Goal: Task Accomplishment & Management: Manage account settings

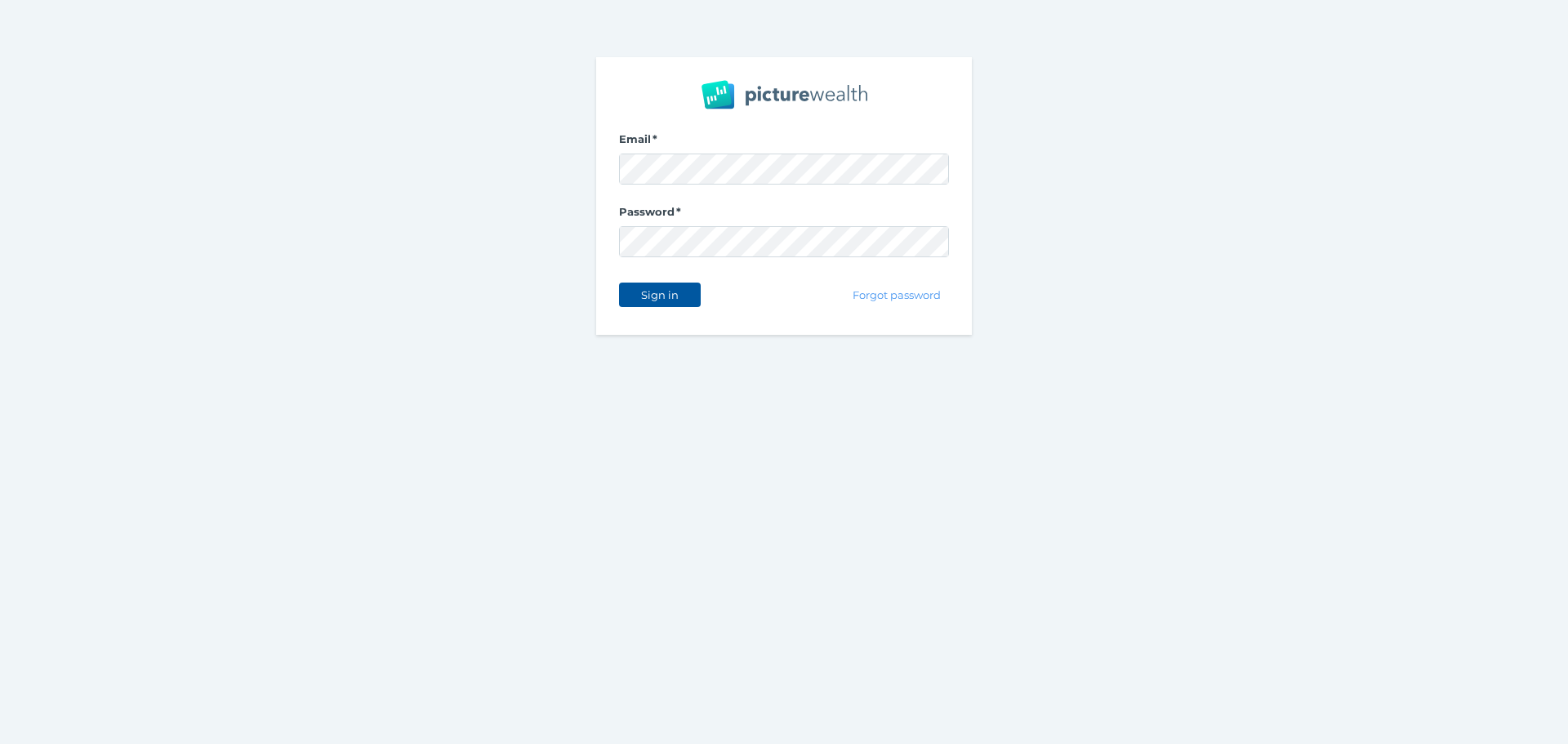
click at [662, 291] on span "Sign in" at bounding box center [659, 294] width 51 height 13
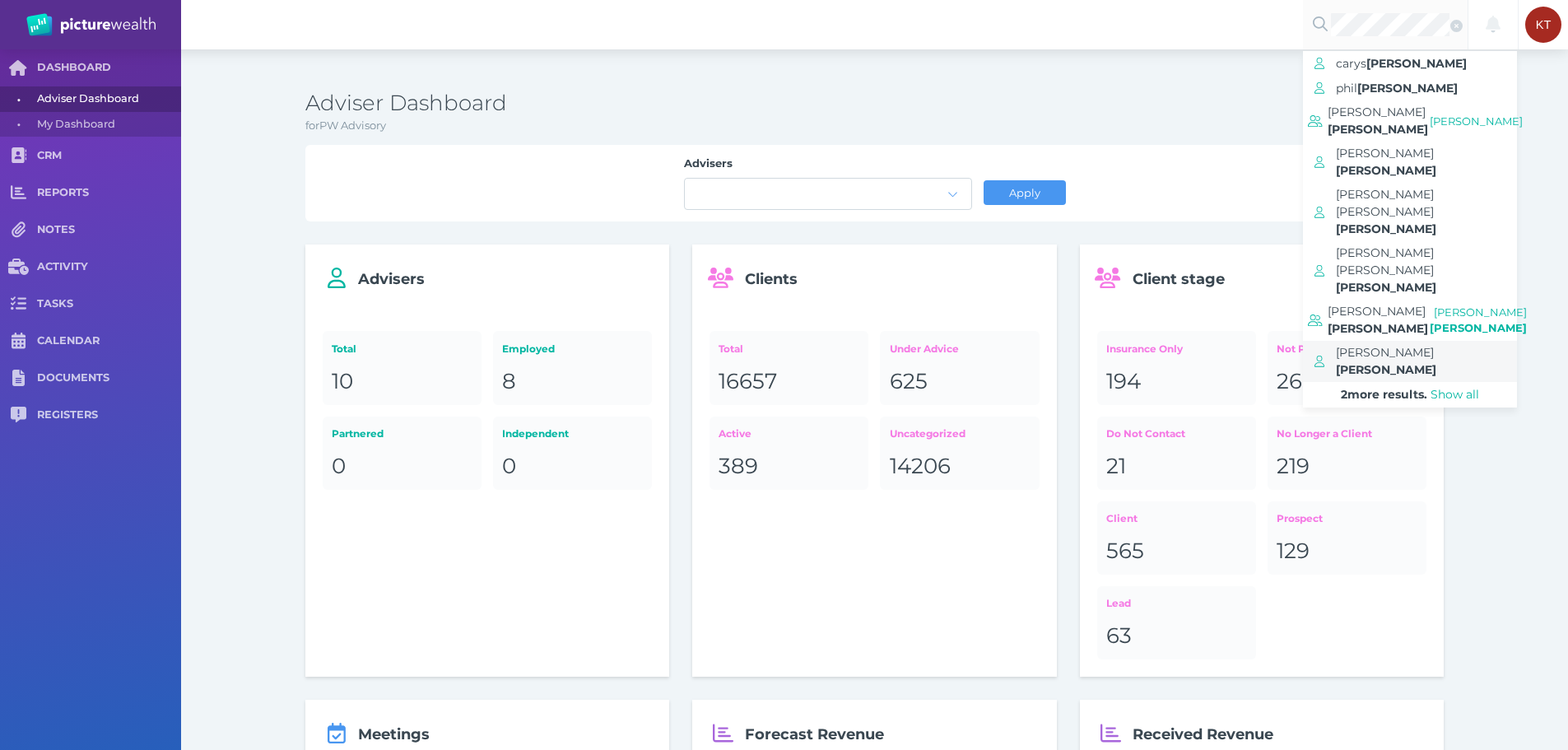
click at [1383, 345] on span "[PERSON_NAME]" at bounding box center [1384, 352] width 98 height 15
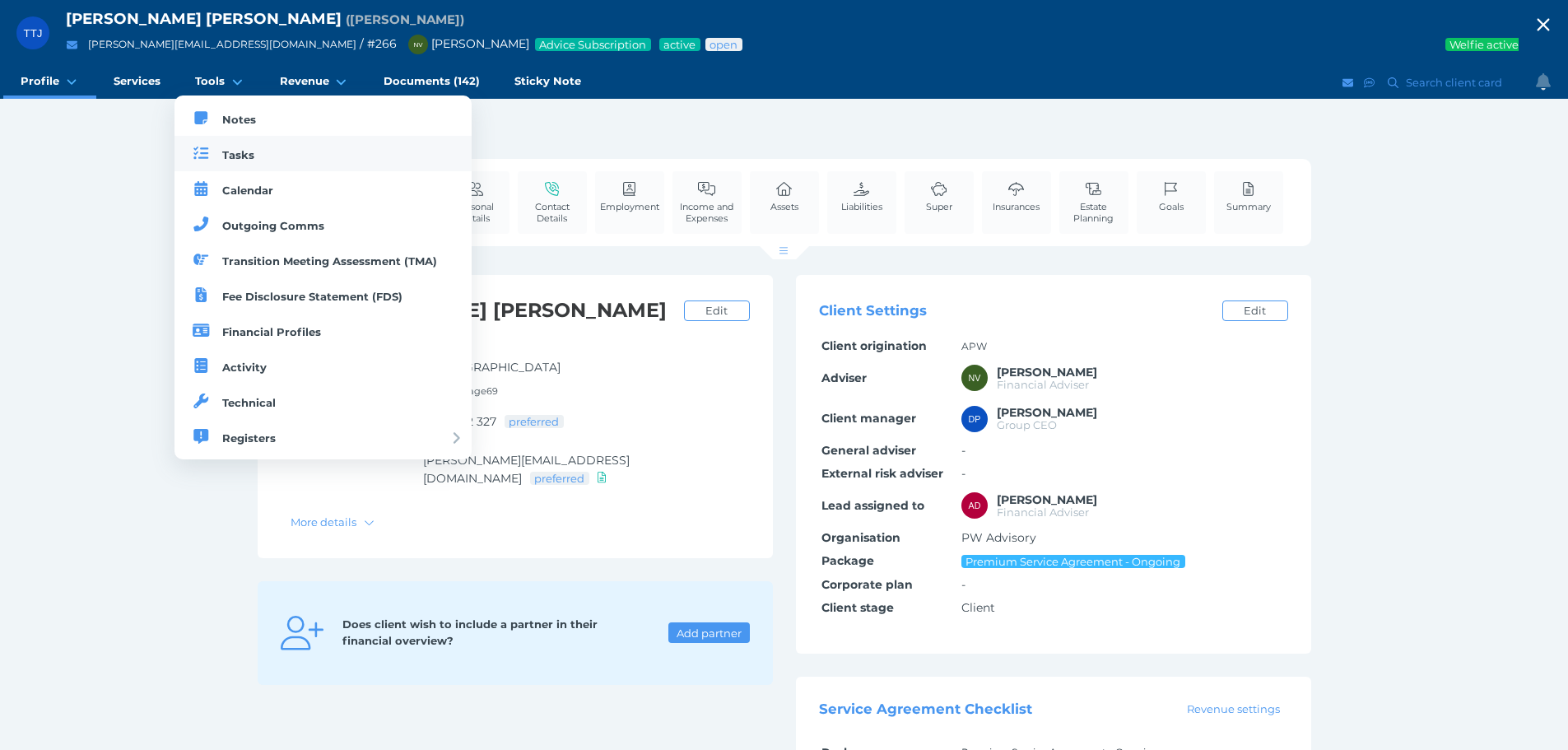
click at [222, 148] on span "Tasks" at bounding box center [238, 154] width 32 height 13
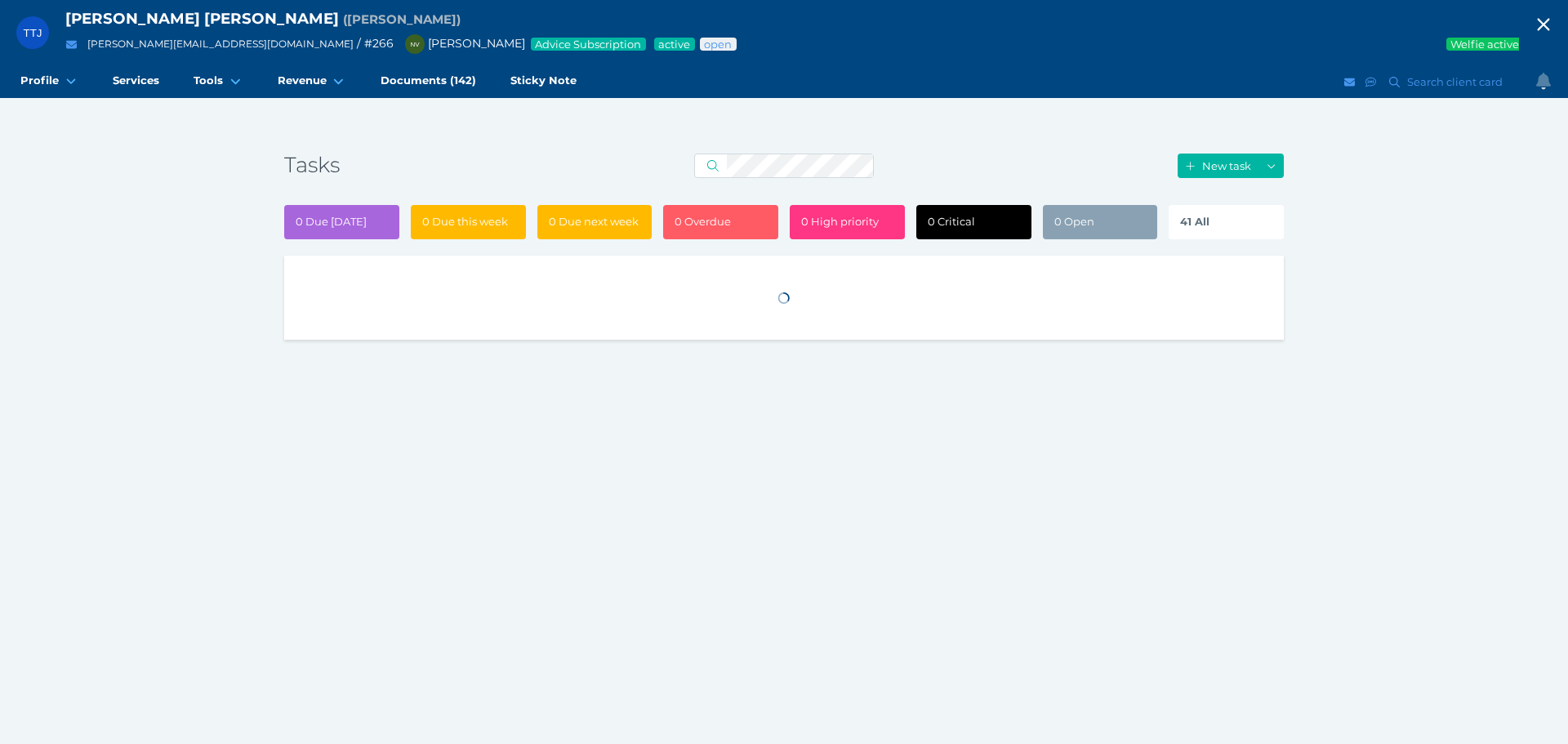
select select "50"
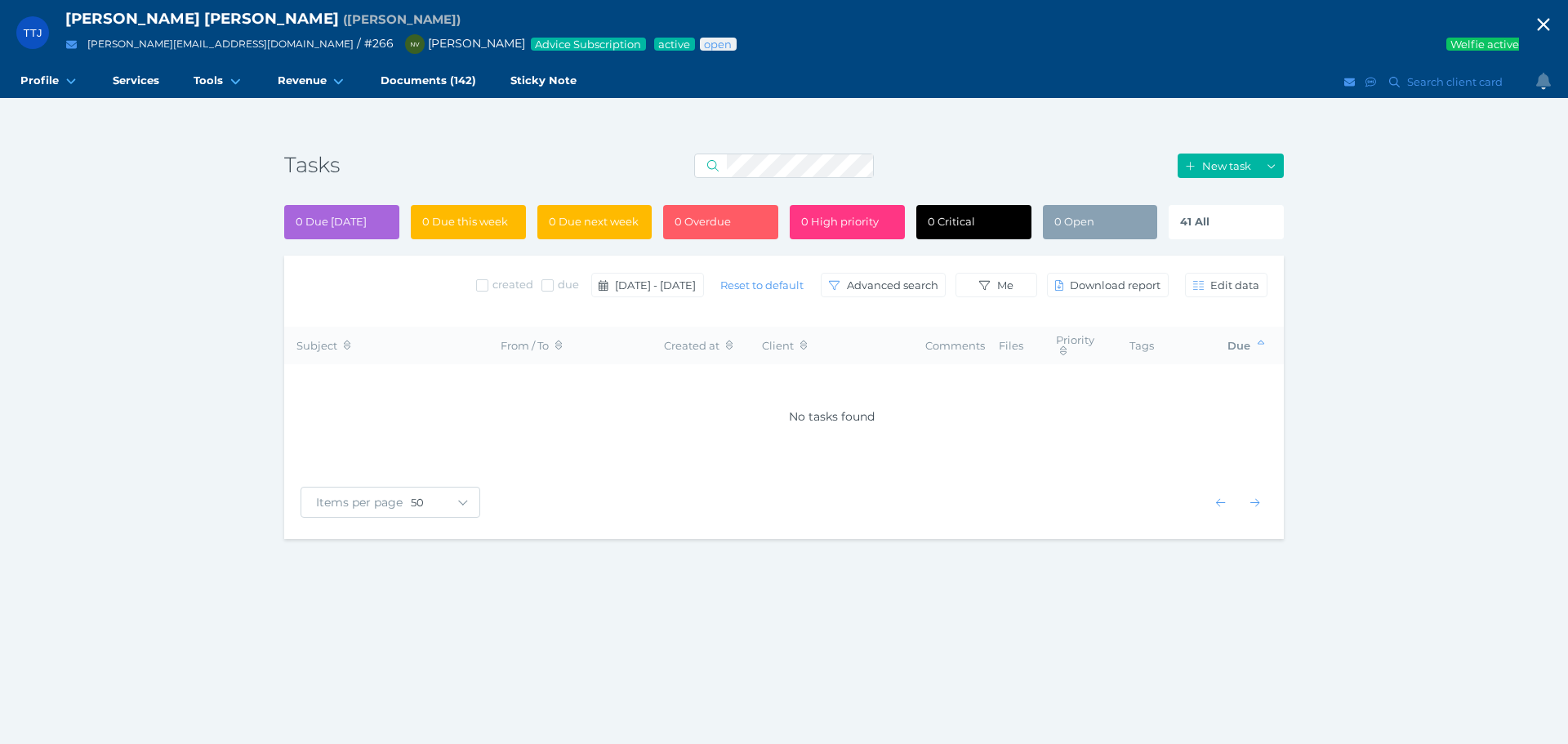
click at [1194, 221] on span "41 All" at bounding box center [1194, 221] width 29 height 13
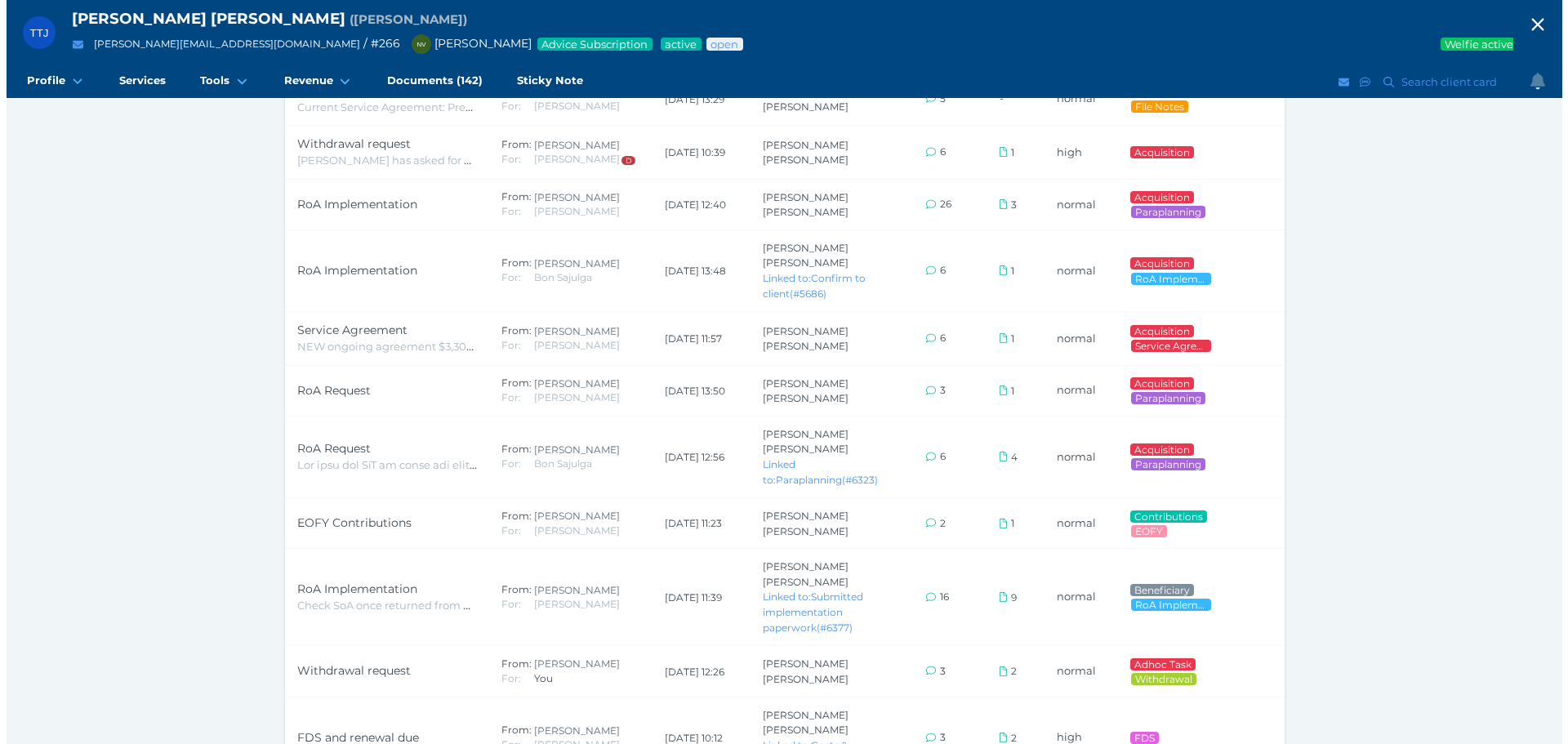
scroll to position [2054, 0]
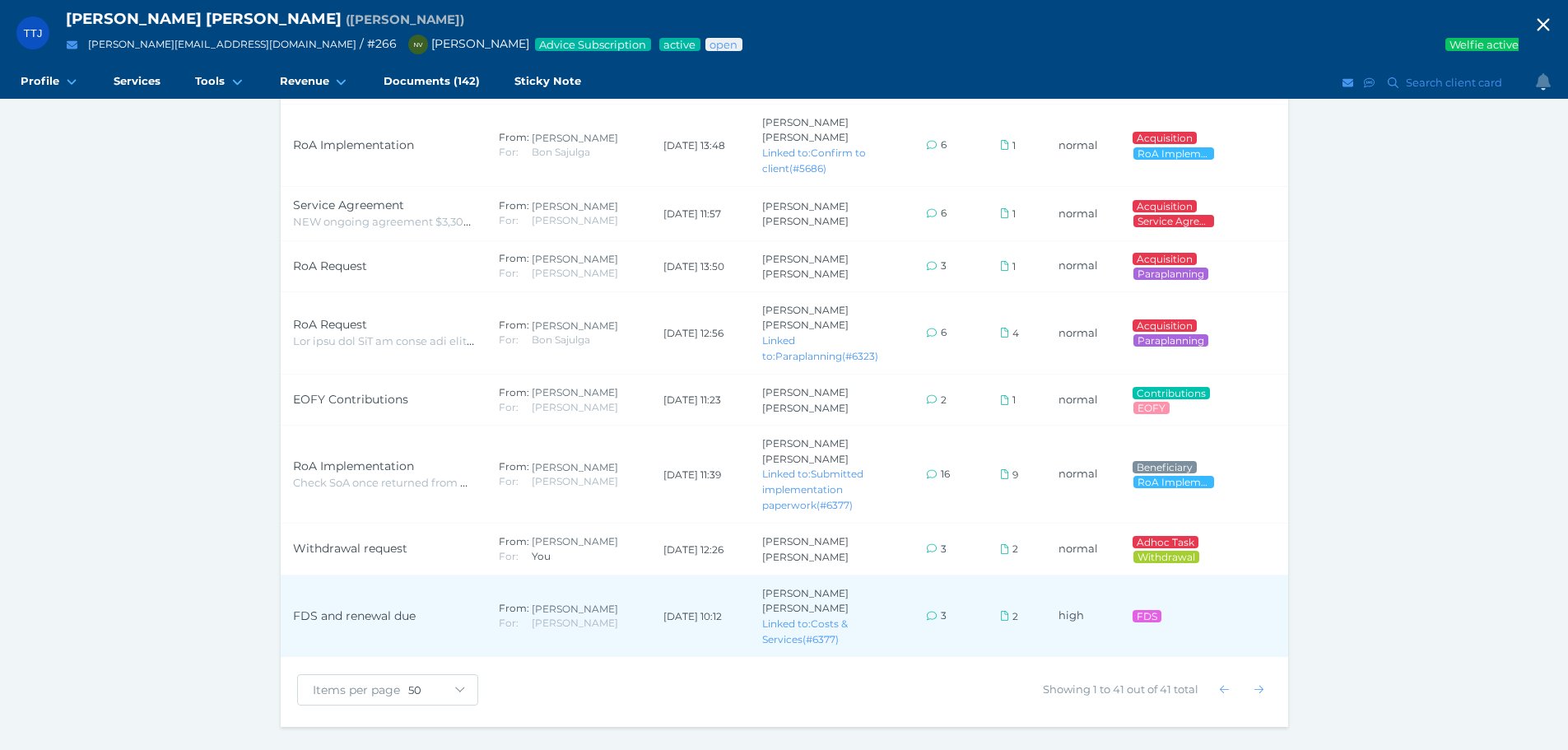
click at [367, 608] on span "FDS and renewal due" at bounding box center [354, 615] width 122 height 15
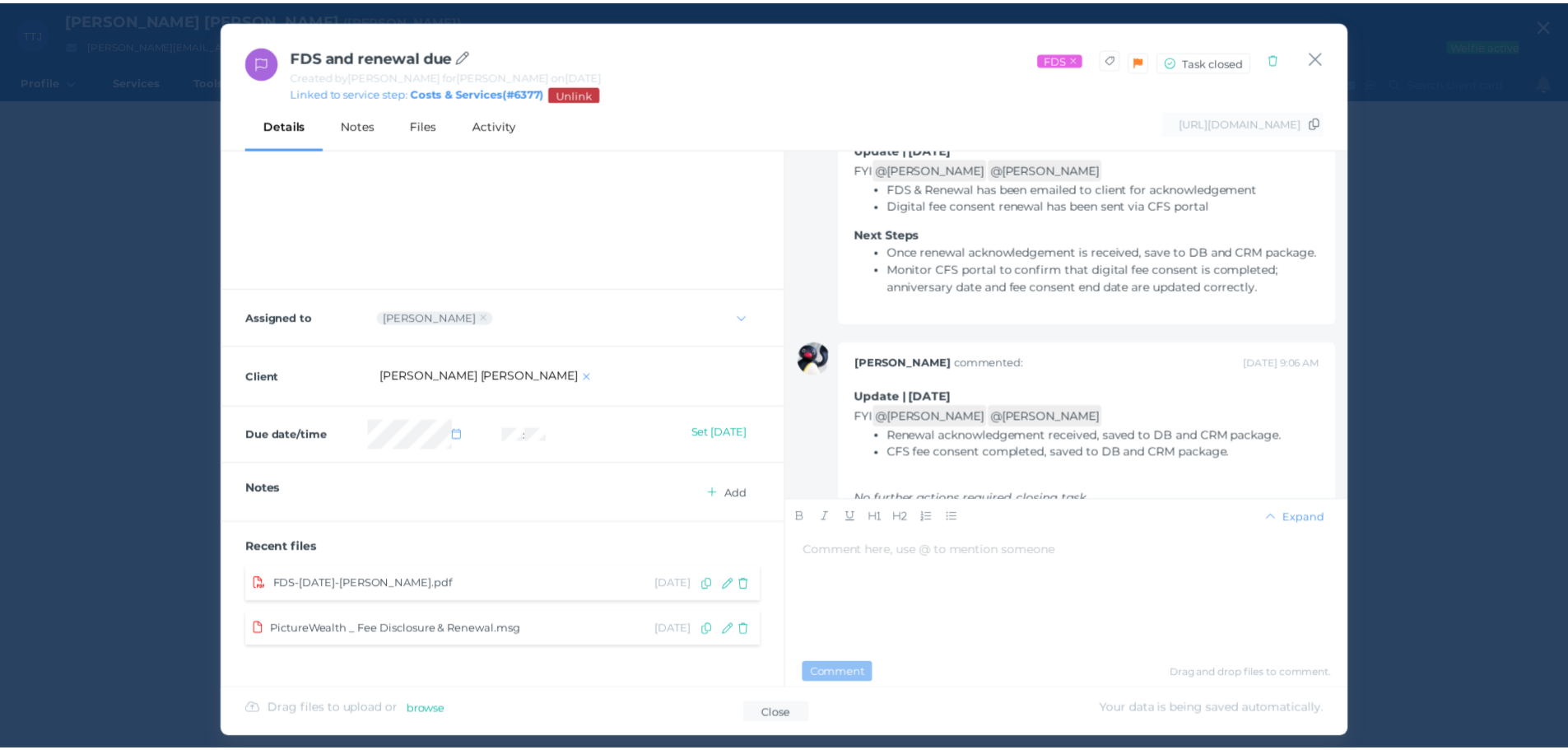
scroll to position [243, 0]
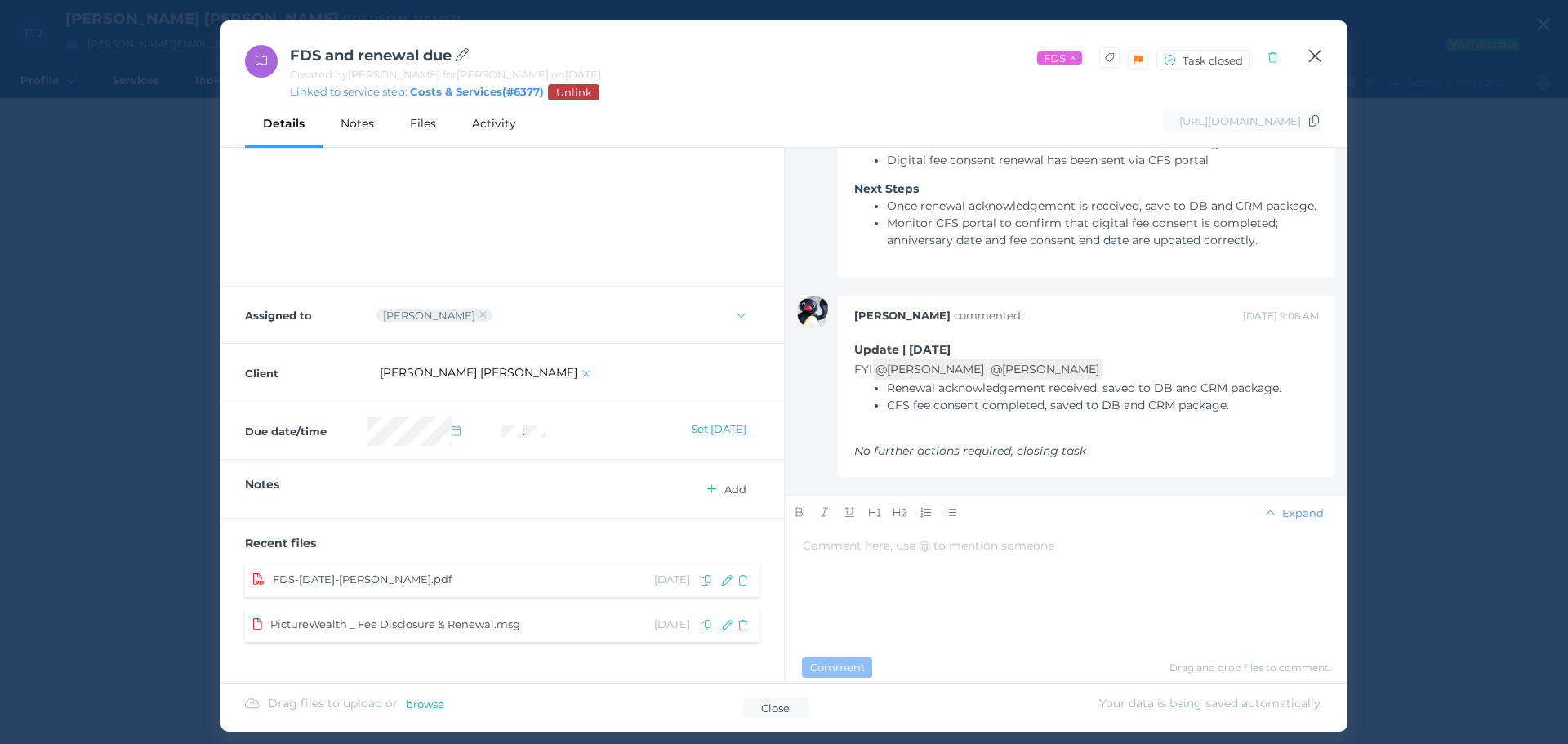
click at [1314, 55] on icon "button" at bounding box center [1315, 55] width 16 height 20
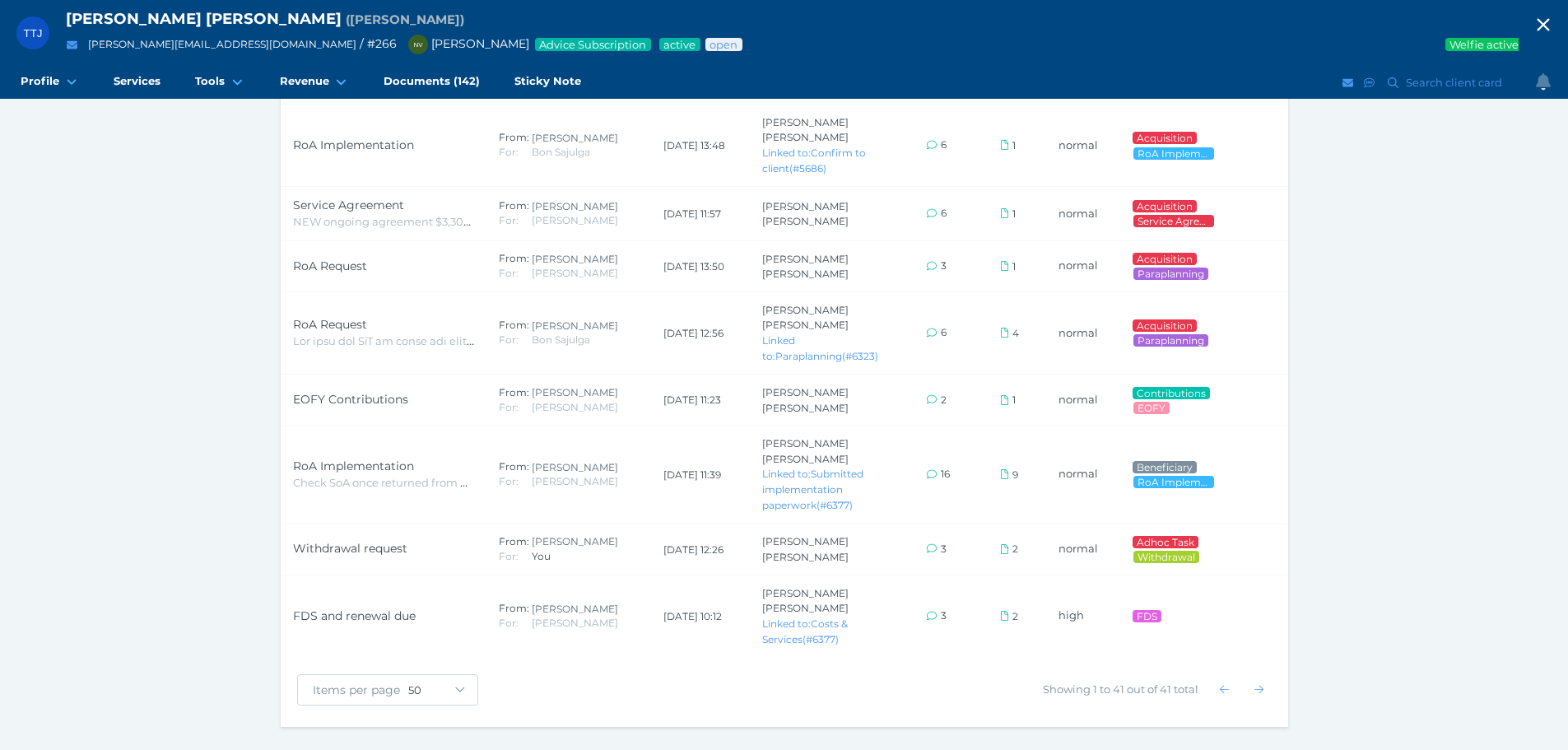
click at [1551, 21] on icon "button" at bounding box center [1543, 25] width 20 height 25
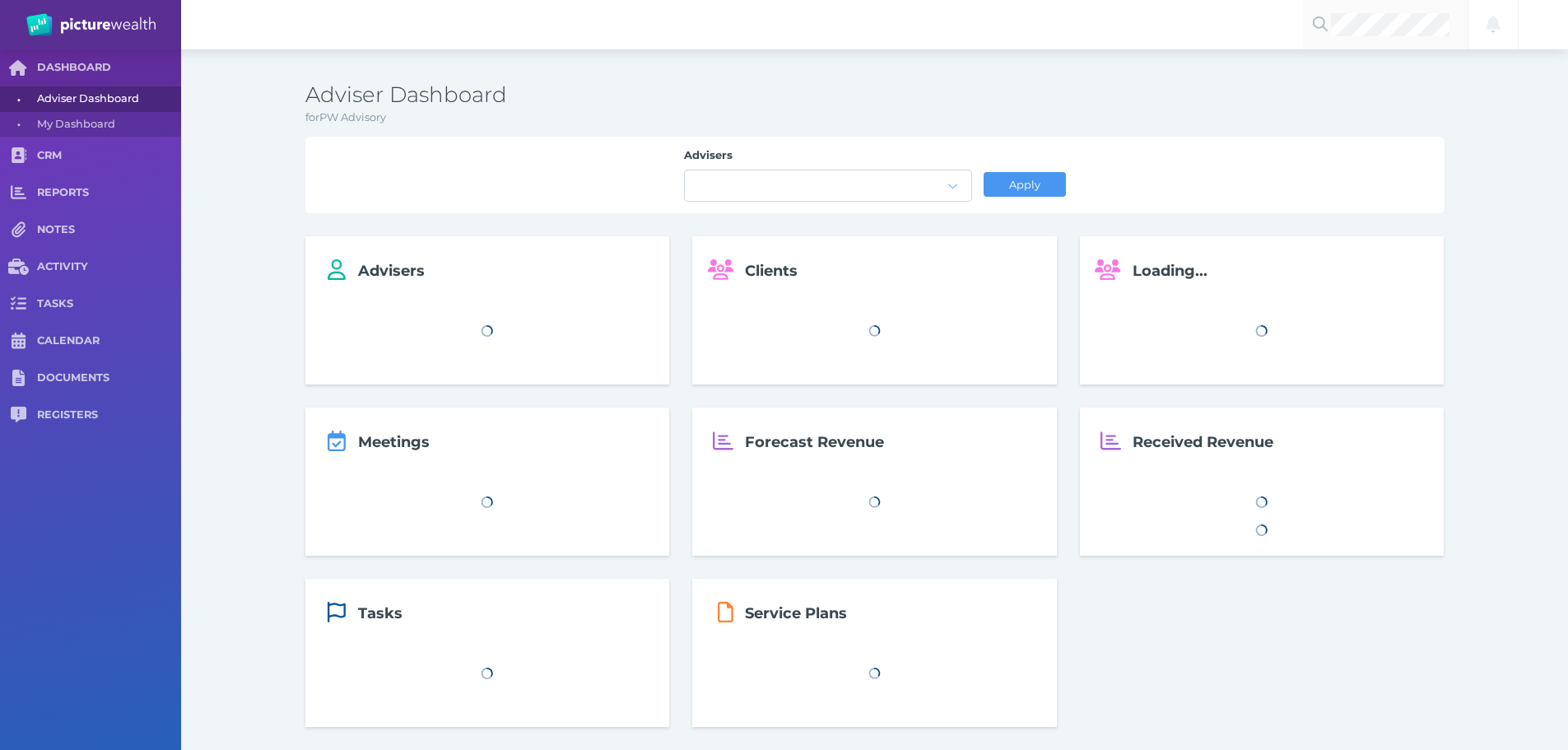
scroll to position [1116, 0]
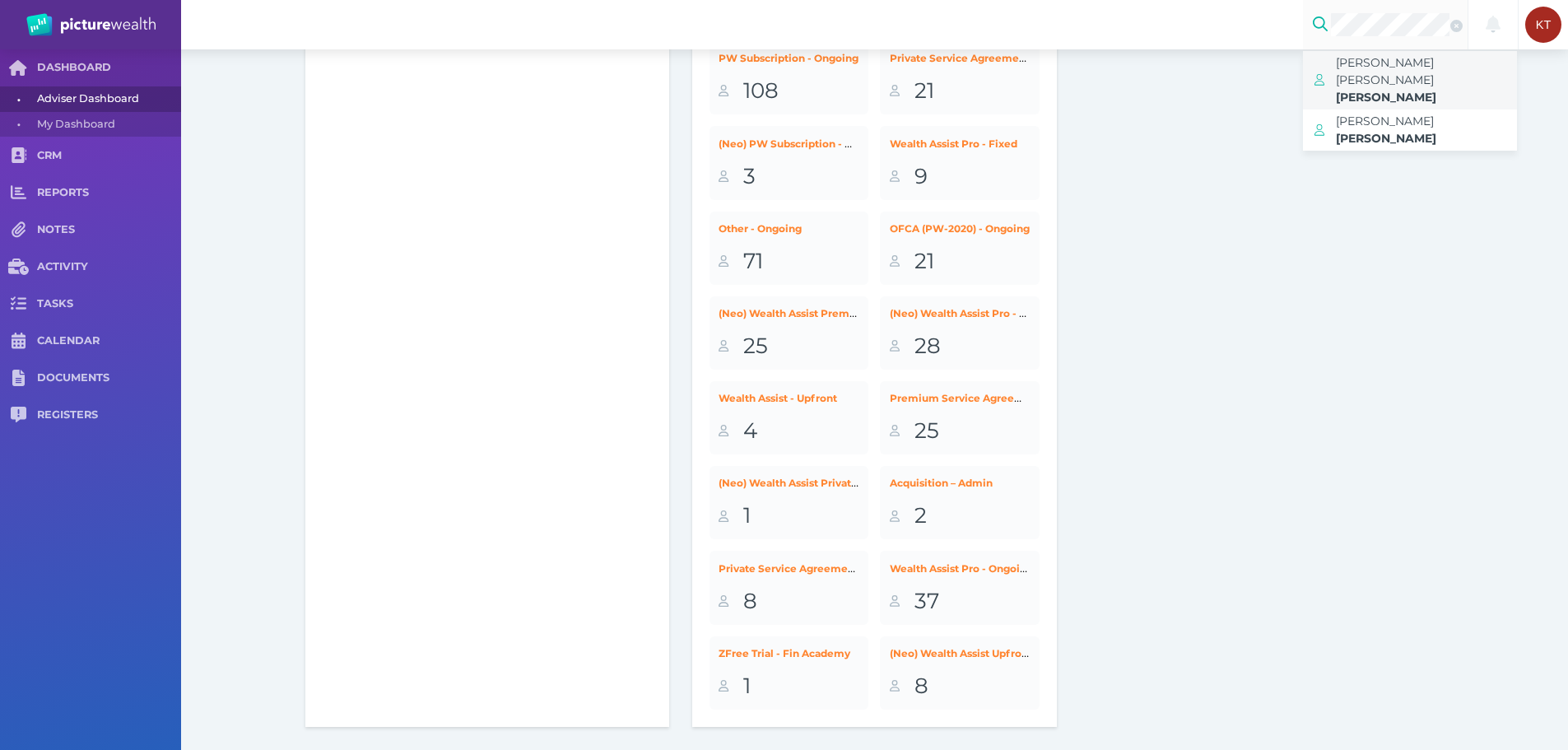
click at [1386, 64] on span "[PERSON_NAME] [PERSON_NAME]" at bounding box center [1384, 71] width 98 height 32
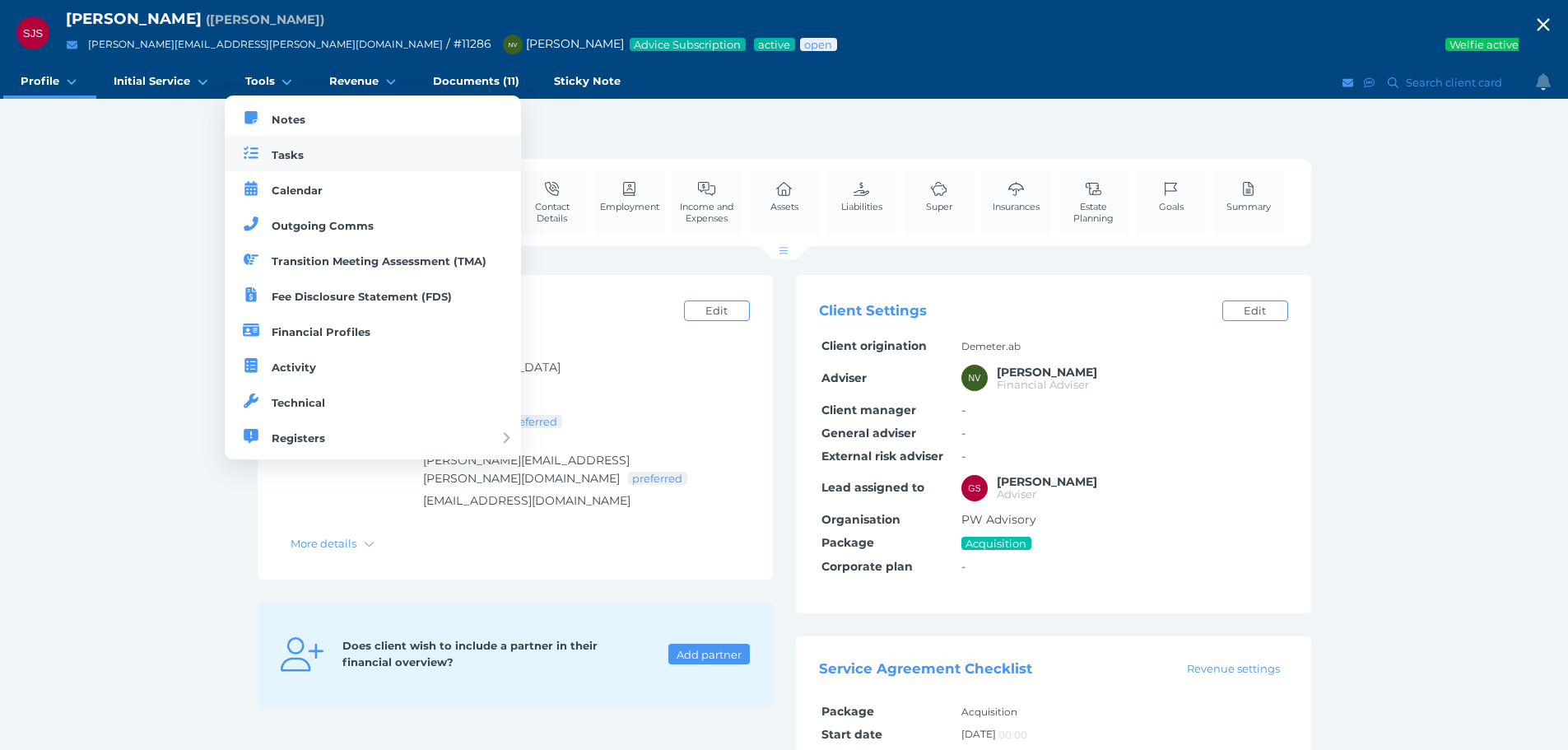
click at [273, 152] on span "Tasks" at bounding box center [288, 154] width 32 height 13
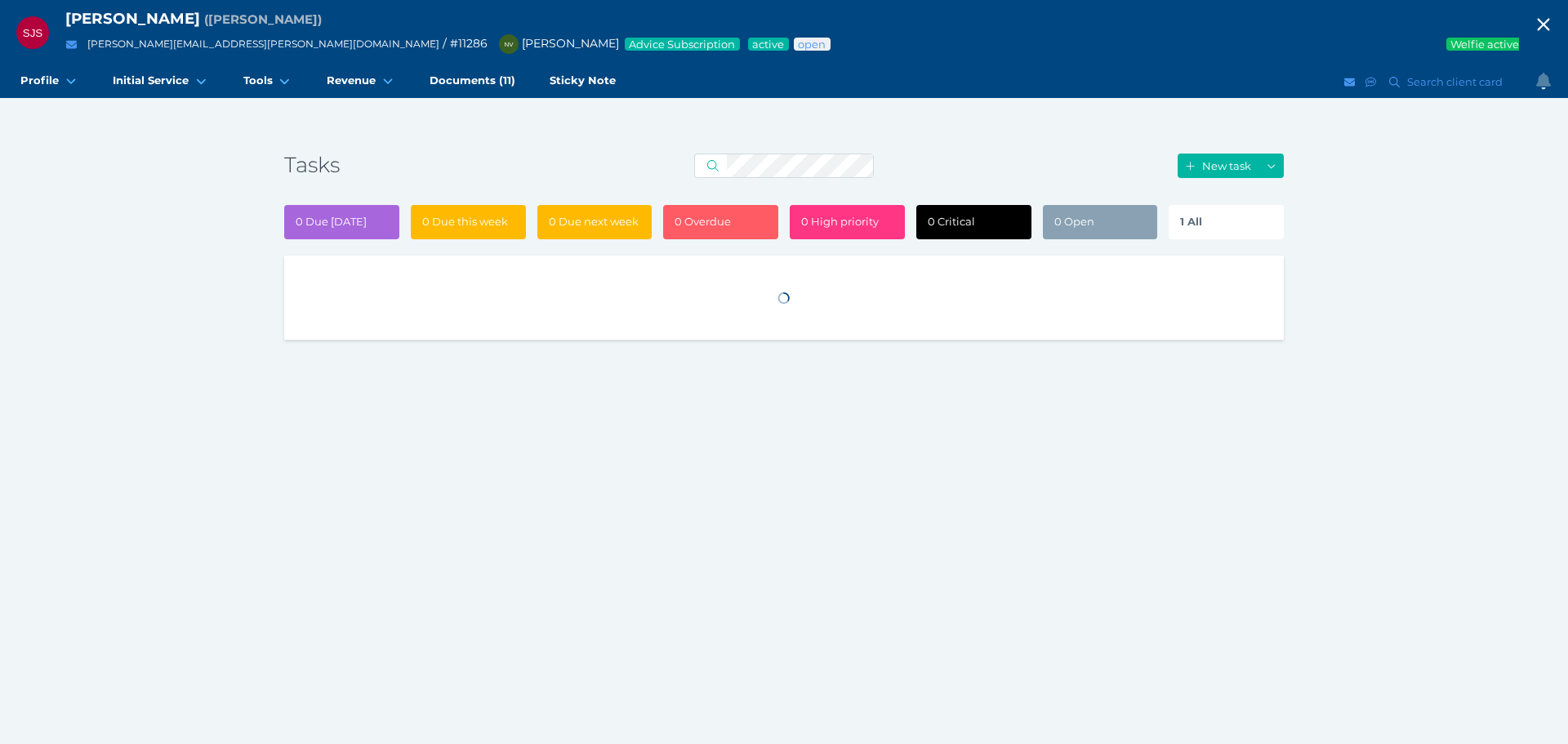
select select "50"
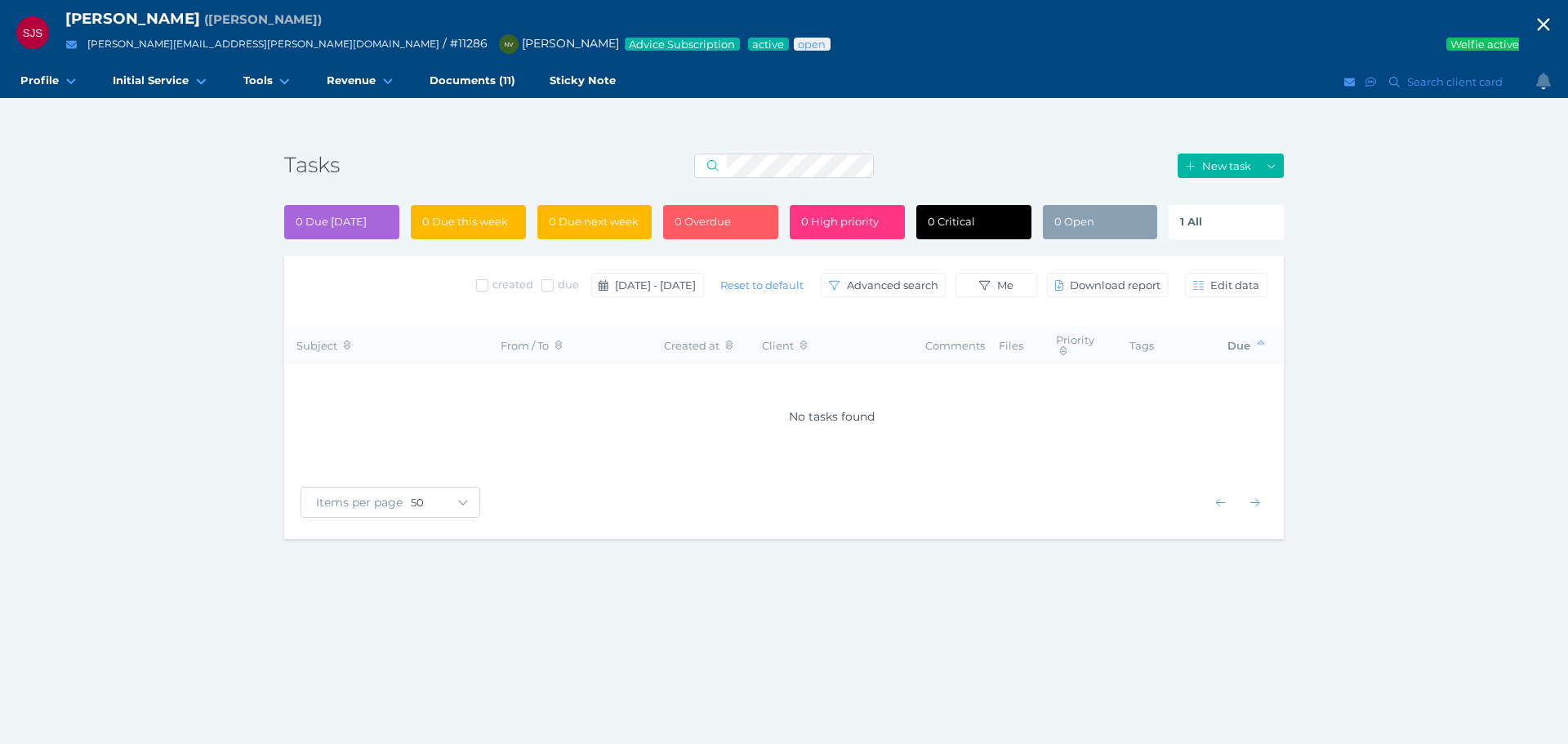
click at [1201, 217] on span "1 All" at bounding box center [1190, 221] width 22 height 13
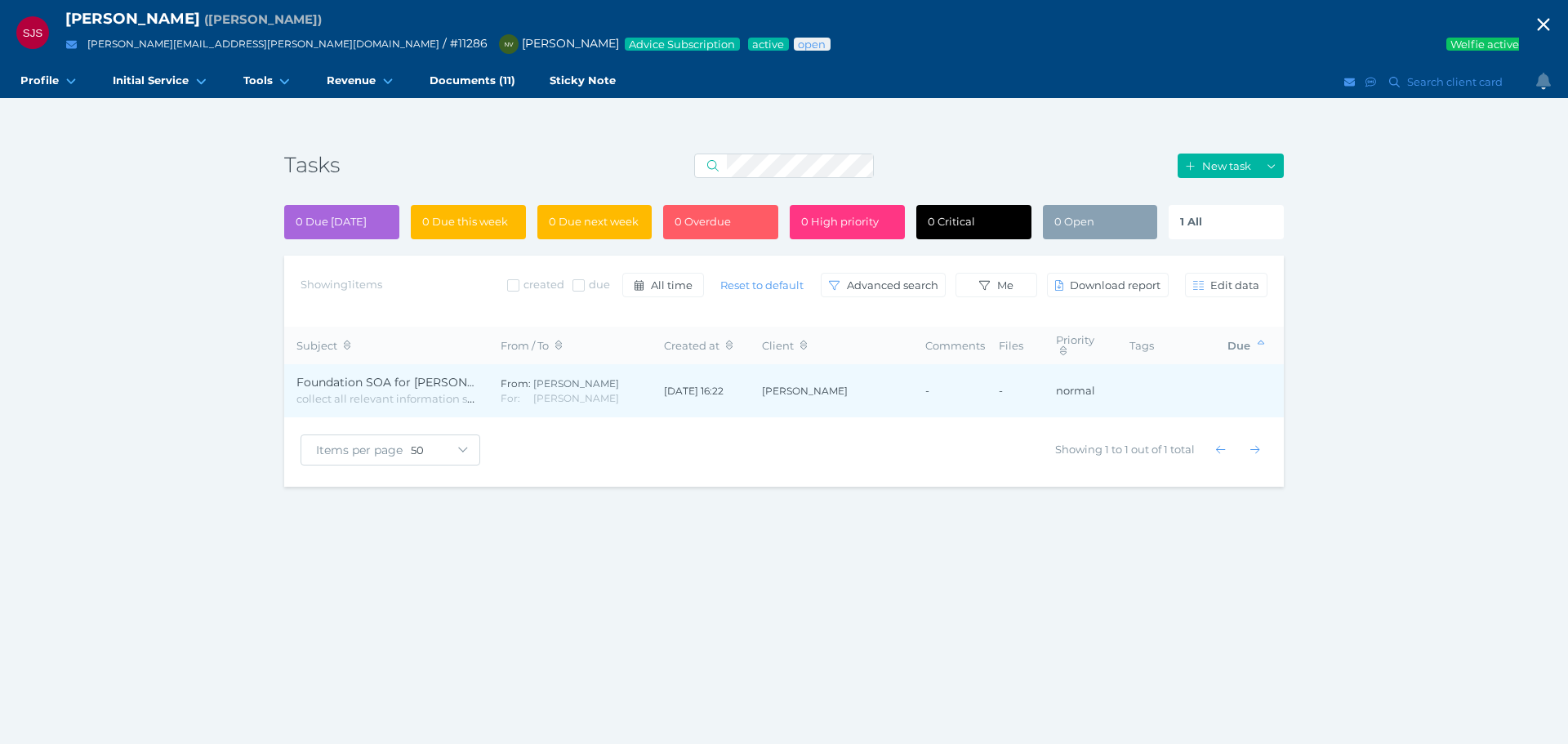
click at [458, 384] on span "Foundation SOA for [PERSON_NAME]" at bounding box center [404, 382] width 215 height 15
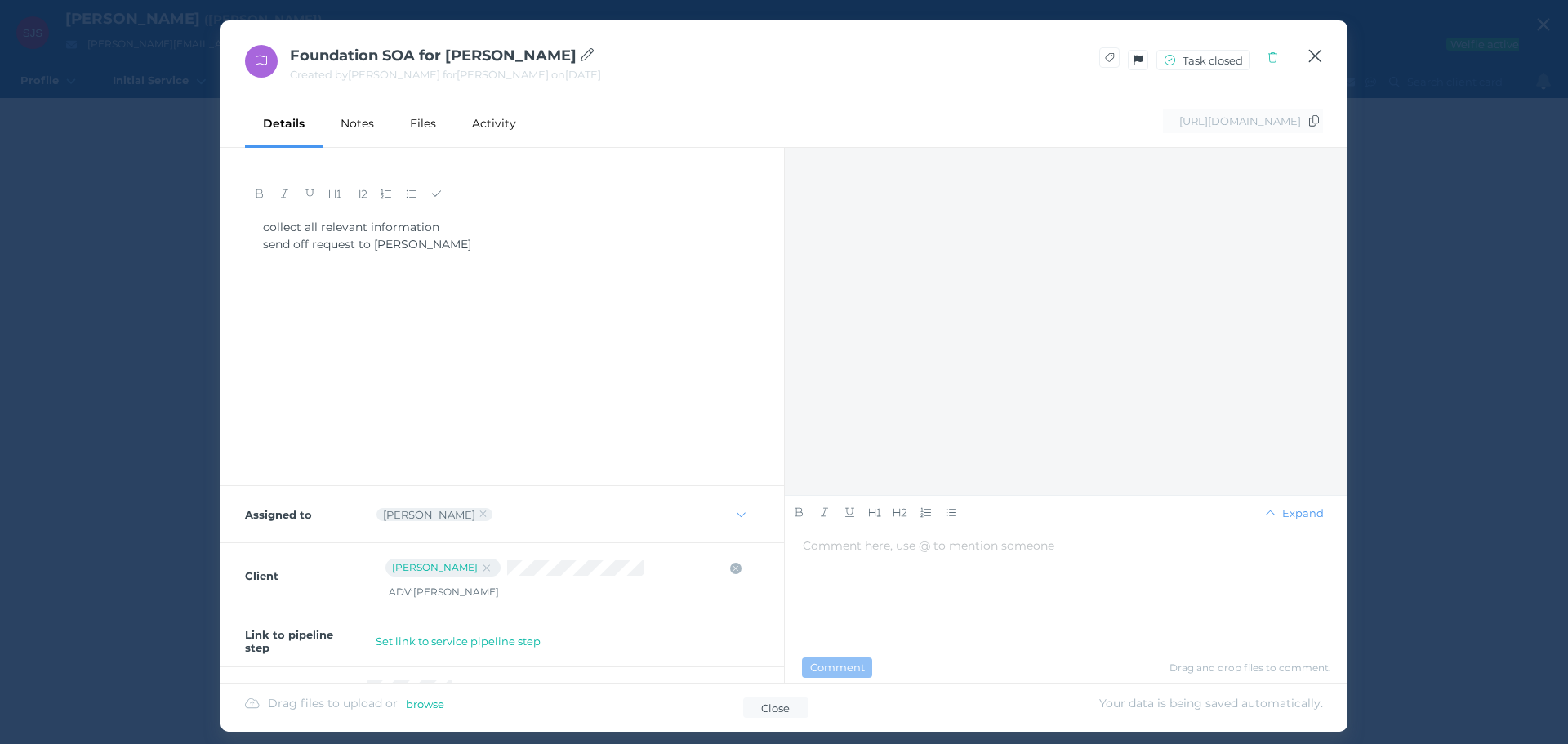
click at [1313, 55] on icon "button" at bounding box center [1315, 55] width 16 height 20
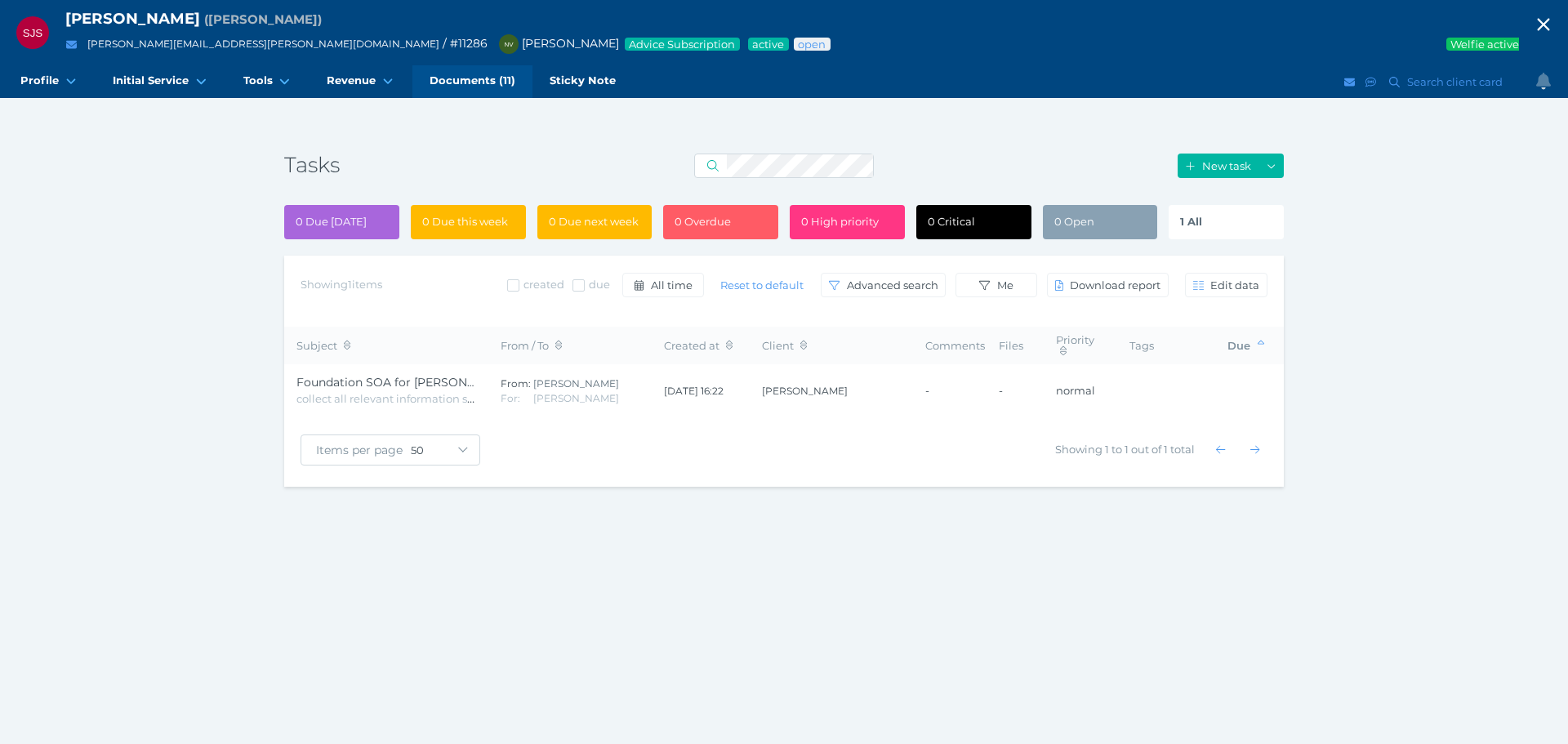
click at [477, 77] on span "Documents (11)" at bounding box center [472, 80] width 85 height 14
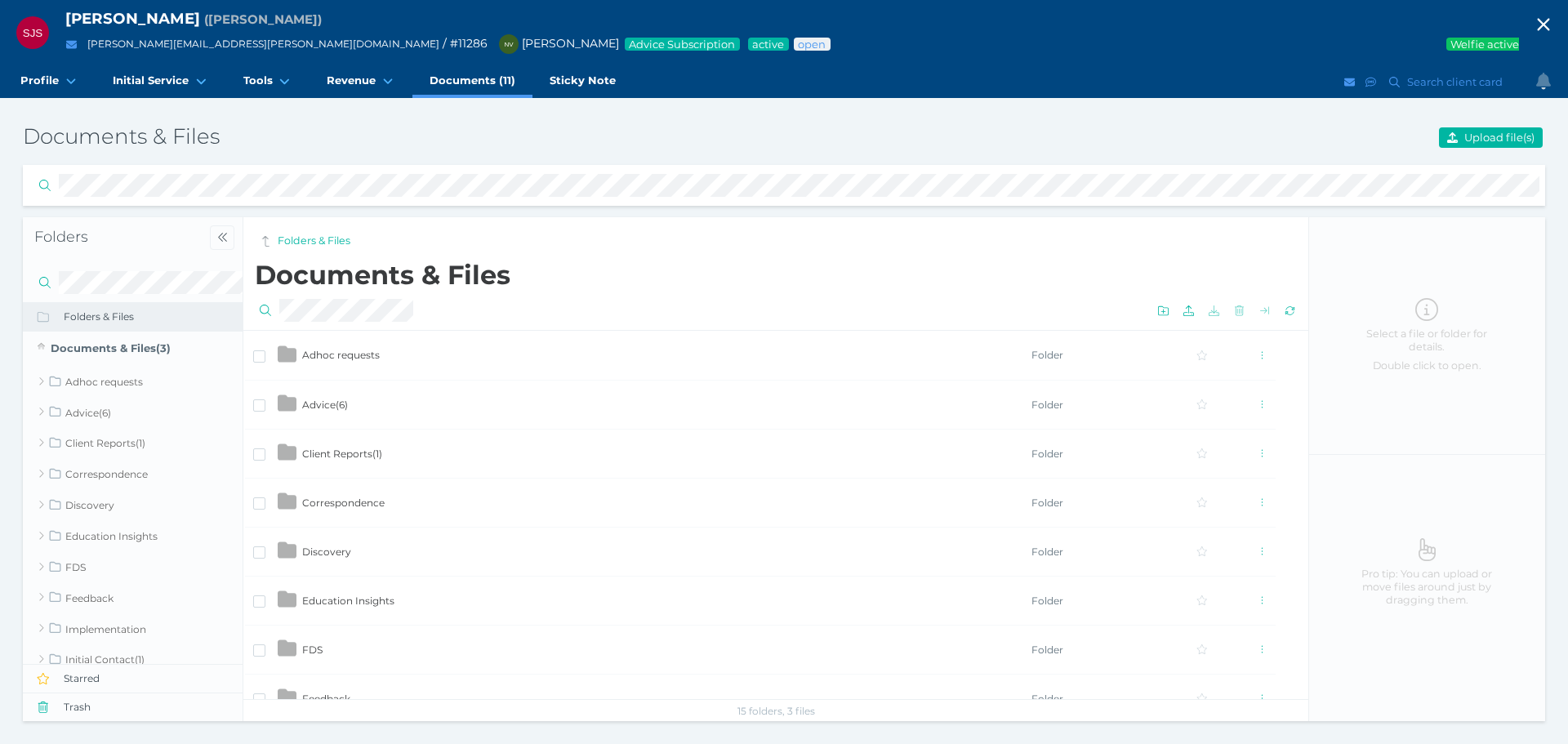
click at [371, 401] on td "Advice ( 6 )" at bounding box center [666, 404] width 729 height 49
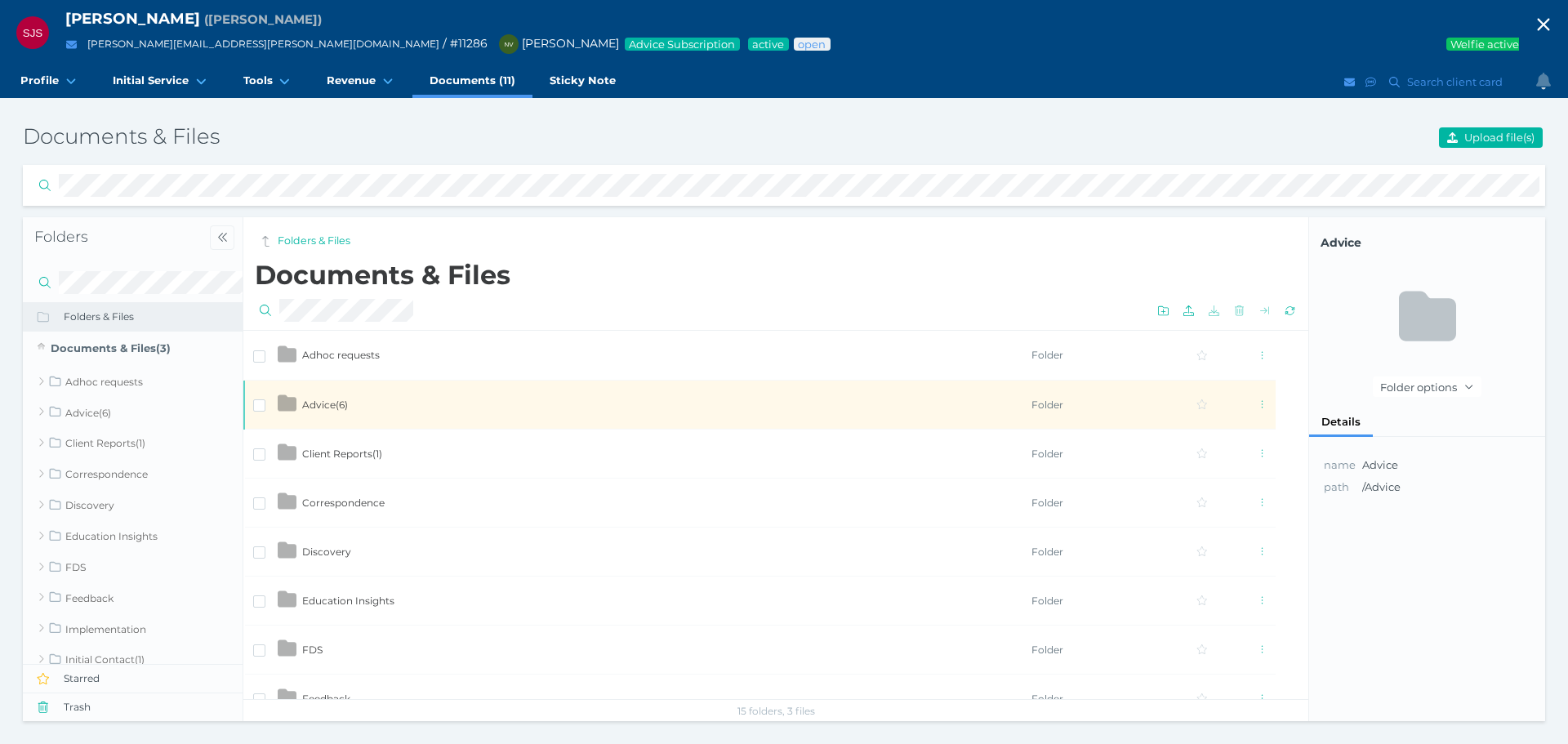
click at [371, 401] on td "Advice ( 6 )" at bounding box center [666, 404] width 729 height 49
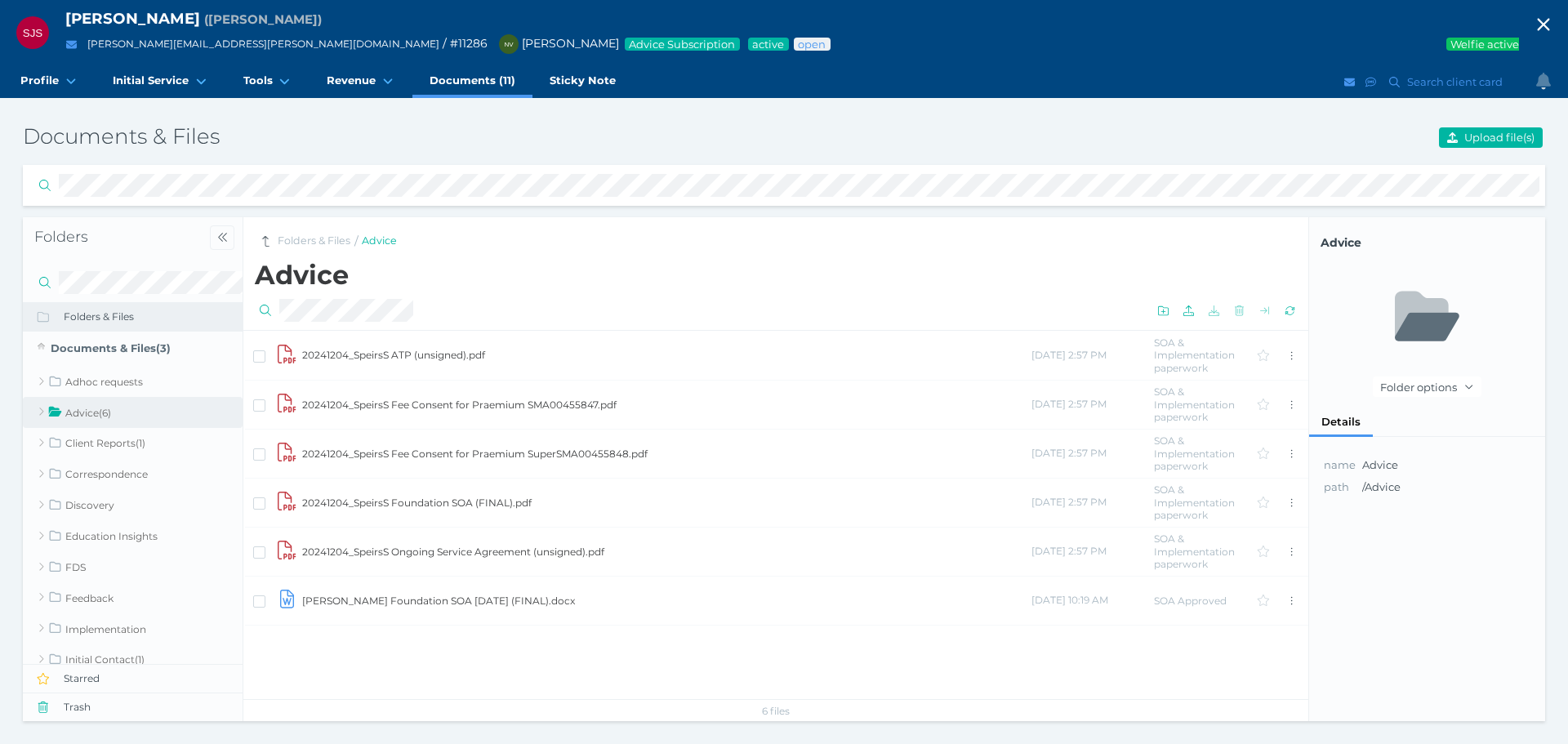
click at [371, 401] on td "20241204_SpeirsS Fee Consent for Praemium SMA00455847.pdf" at bounding box center [666, 404] width 729 height 49
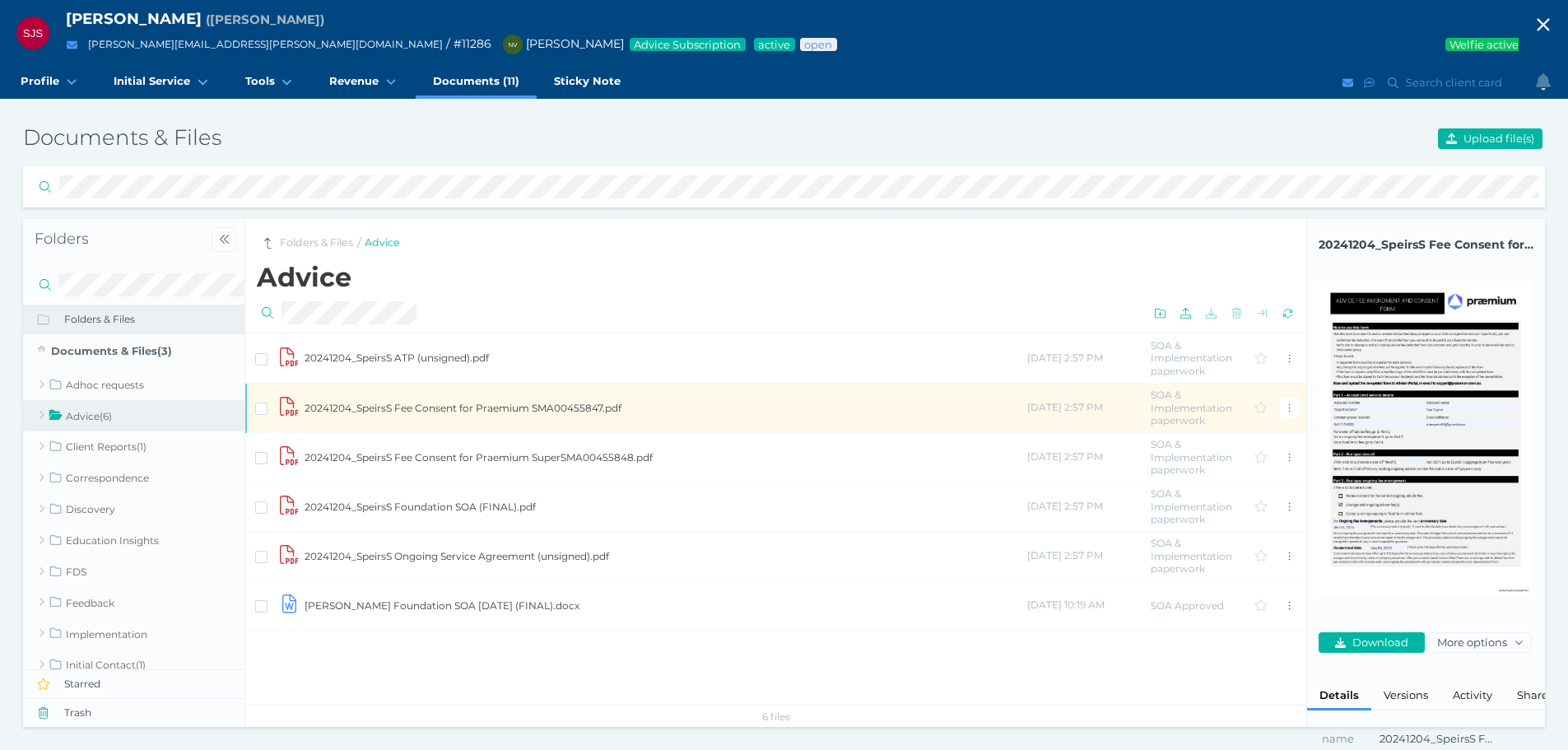
click at [523, 407] on td "20241204_SpeirsS Fee Consent for Praemium SMA00455847.pdf" at bounding box center [665, 407] width 722 height 50
click at [523, 407] on td "20241204_SpeirsS Fee Consent for Praemium SMA00455847.pdf" at bounding box center [671, 407] width 735 height 50
click at [1553, 22] on icon "button" at bounding box center [1543, 25] width 20 height 25
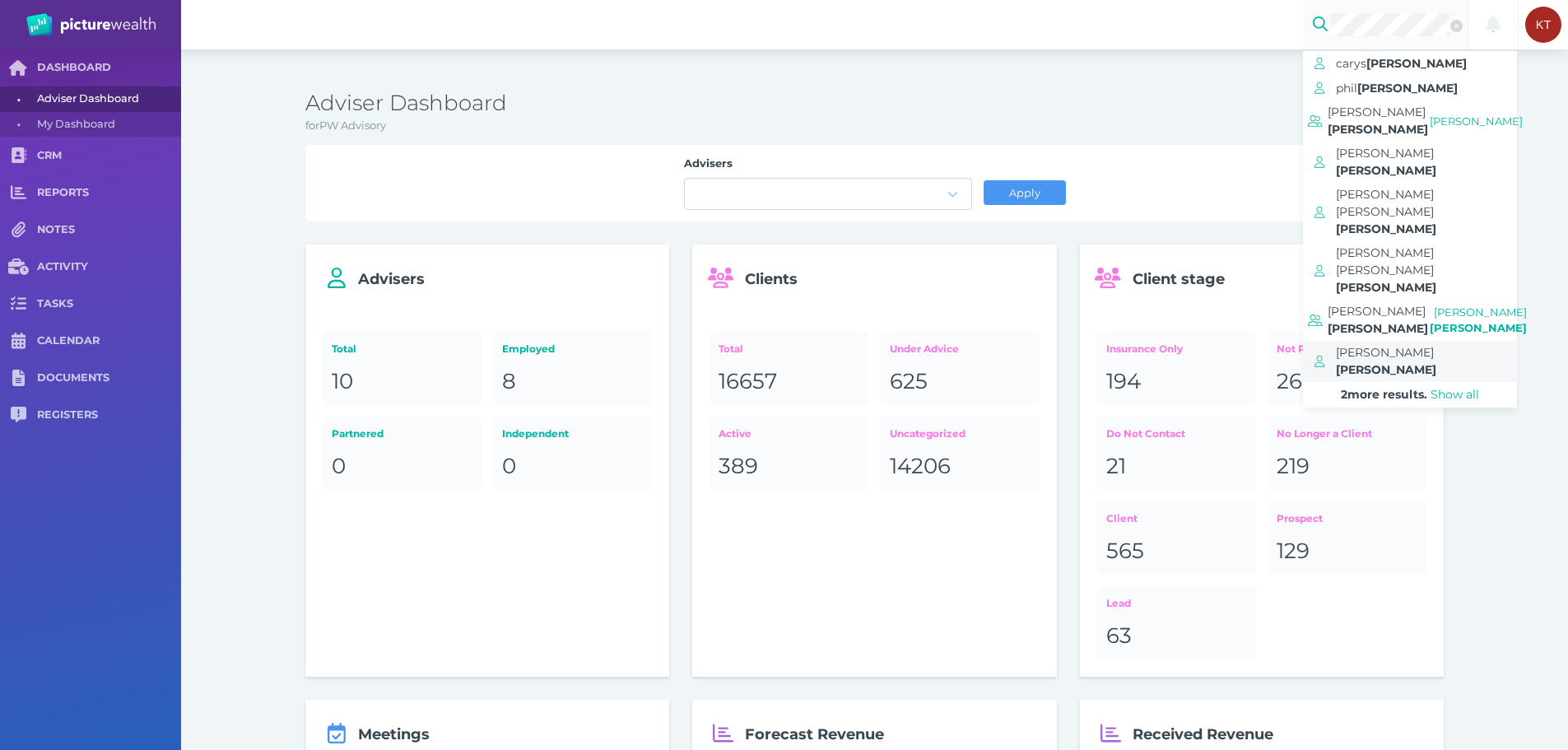
click at [1404, 345] on span "[PERSON_NAME]" at bounding box center [1384, 352] width 98 height 15
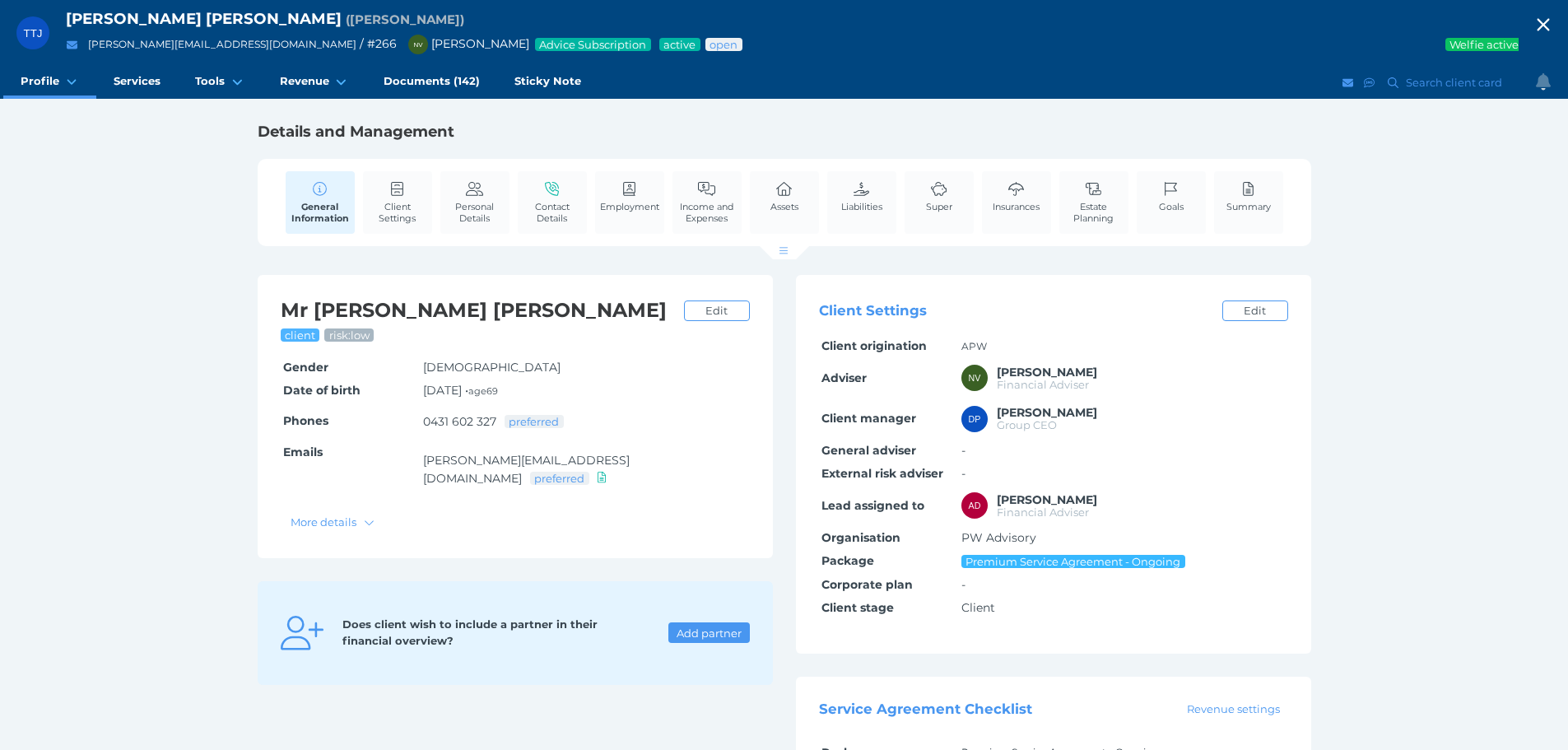
drag, startPoint x: 197, startPoint y: 542, endPoint x: 209, endPoint y: 563, distance: 24.2
click at [197, 542] on div "TTJ [PERSON_NAME] [PERSON_NAME] ( [PERSON_NAME] [PERSON_NAME][EMAIL_ADDRESS][DO…" at bounding box center [784, 532] width 1568 height 1063
